Goal: Ask a question

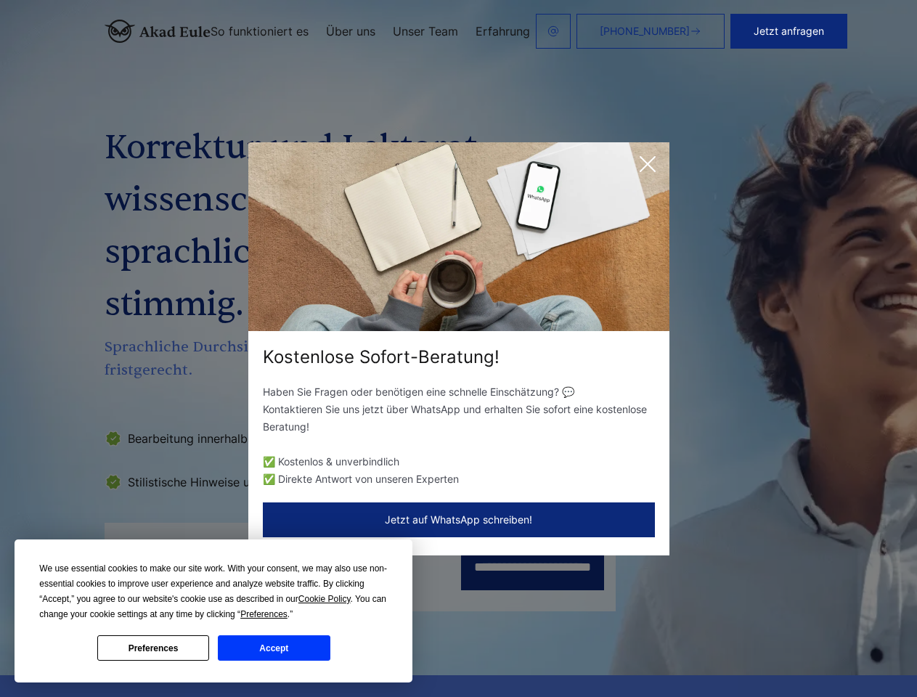
click at [458, 348] on div "Kostenlose Sofort-Beratung!" at bounding box center [458, 356] width 421 height 23
click at [327, 599] on span "Cookie Policy" at bounding box center [324, 599] width 52 height 10
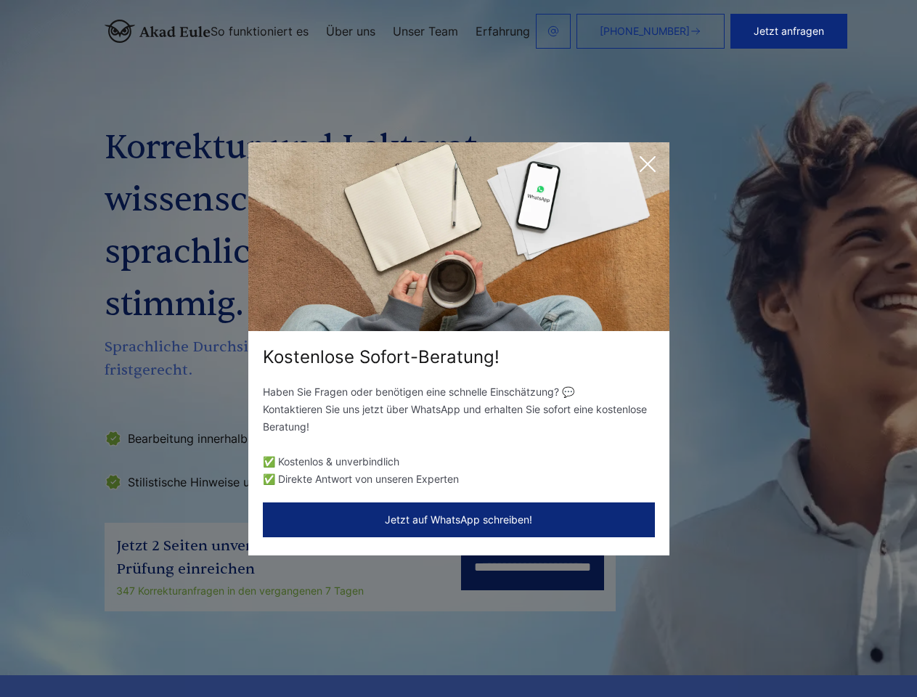
click at [280, 614] on div "Kostenlose Sofort-Beratung! Haben Sie Fragen oder benötigen eine schnelle Einsc…" at bounding box center [458, 348] width 917 height 697
click at [153, 647] on div "Kostenlose Sofort-Beratung! Haben Sie Fragen oder benötigen eine schnelle Einsc…" at bounding box center [458, 348] width 917 height 697
click at [274, 647] on div "Kostenlose Sofort-Beratung! Haben Sie Fragen oder benötigen eine schnelle Einsc…" at bounding box center [458, 348] width 917 height 697
click at [840, 31] on button "Jetzt anfragen" at bounding box center [788, 31] width 117 height 35
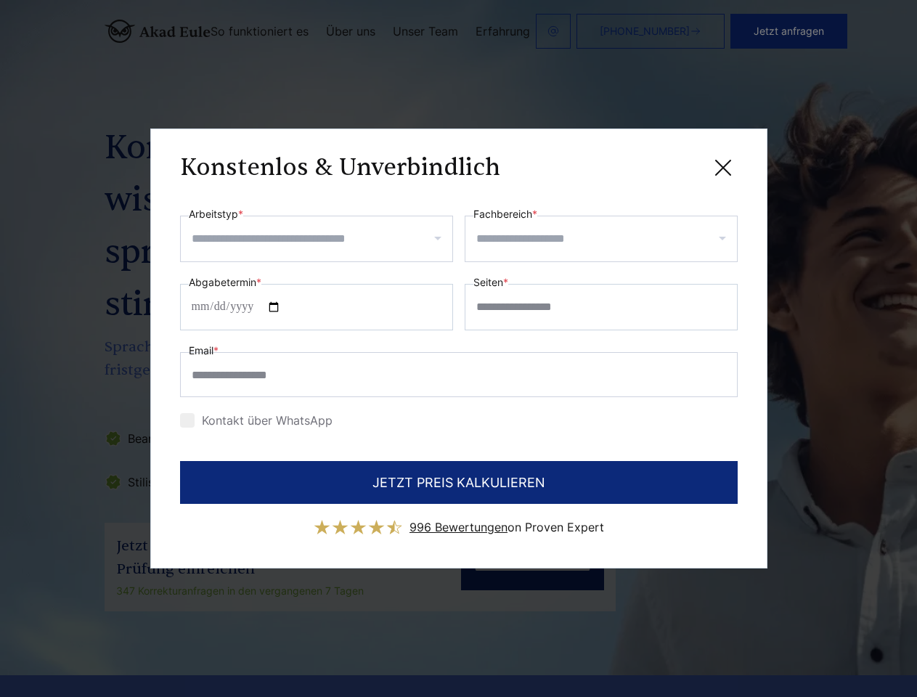
click at [647, 164] on div "Konstenlos & Unverbindlich" at bounding box center [458, 167] width 557 height 18
click at [459, 520] on span "996 Bewertungen" at bounding box center [458, 527] width 98 height 15
